Goal: Information Seeking & Learning: Check status

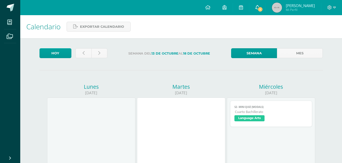
click at [255, 11] on link "1" at bounding box center [257, 7] width 16 height 15
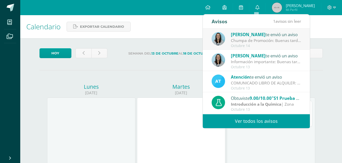
click at [248, 121] on link "Ver todos los avisos" at bounding box center [256, 121] width 107 height 14
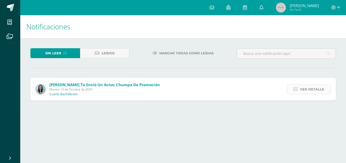
click at [327, 94] on link "Ver detalle" at bounding box center [309, 90] width 44 height 10
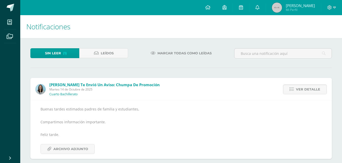
scroll to position [6, 0]
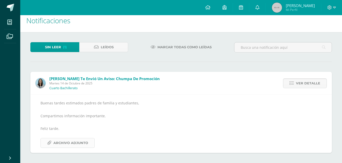
click at [74, 140] on span "Archivo Adjunto" at bounding box center [70, 142] width 35 height 9
